Goal: Information Seeking & Learning: Learn about a topic

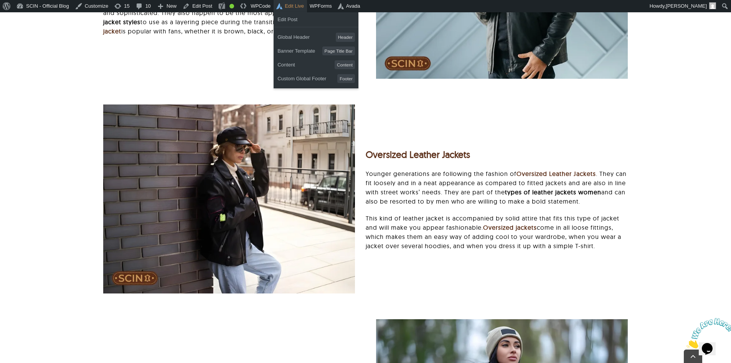
click at [295, 8] on link "Edit Live" at bounding box center [290, 6] width 33 height 12
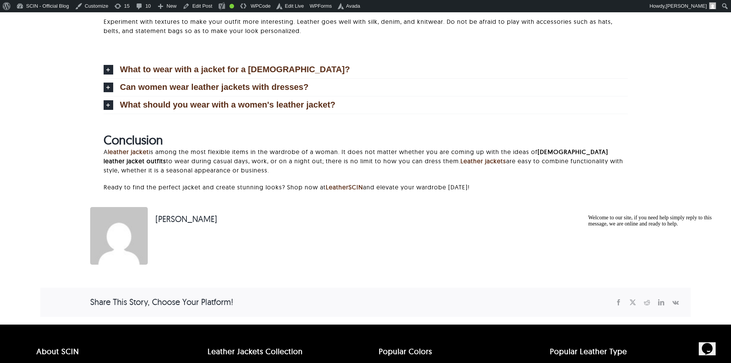
scroll to position [1957, 0]
